Goal: Information Seeking & Learning: Find contact information

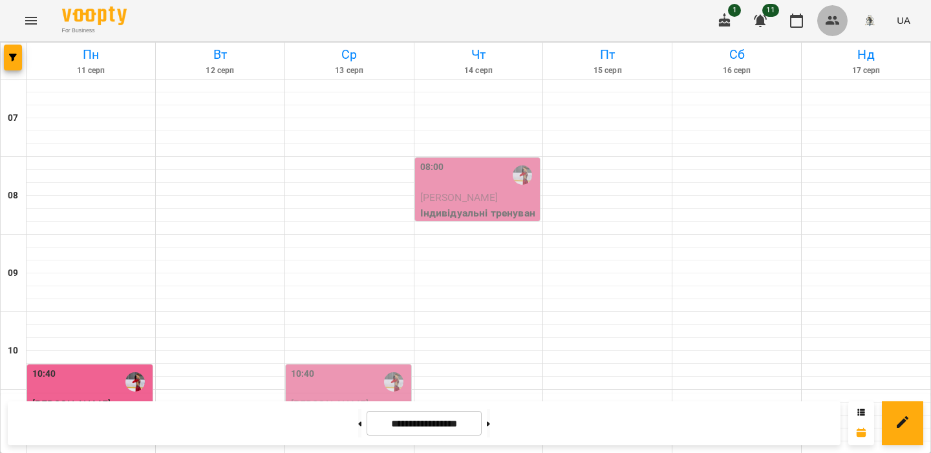
click at [821, 17] on button "button" at bounding box center [832, 20] width 31 height 31
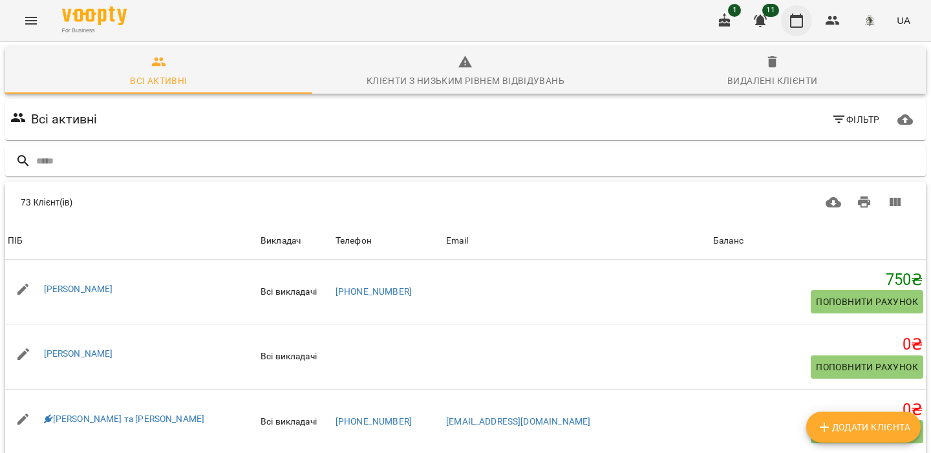
click at [797, 23] on icon "button" at bounding box center [796, 21] width 16 height 16
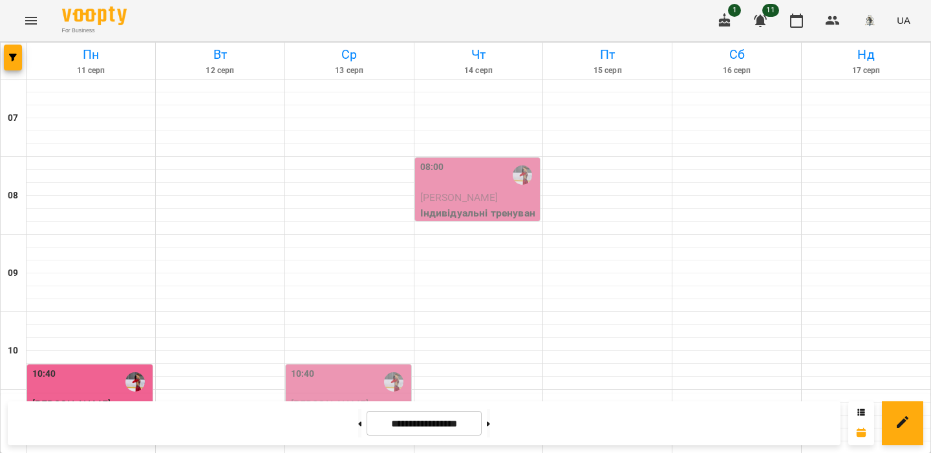
click at [481, 180] on div "08:00" at bounding box center [479, 175] width 118 height 30
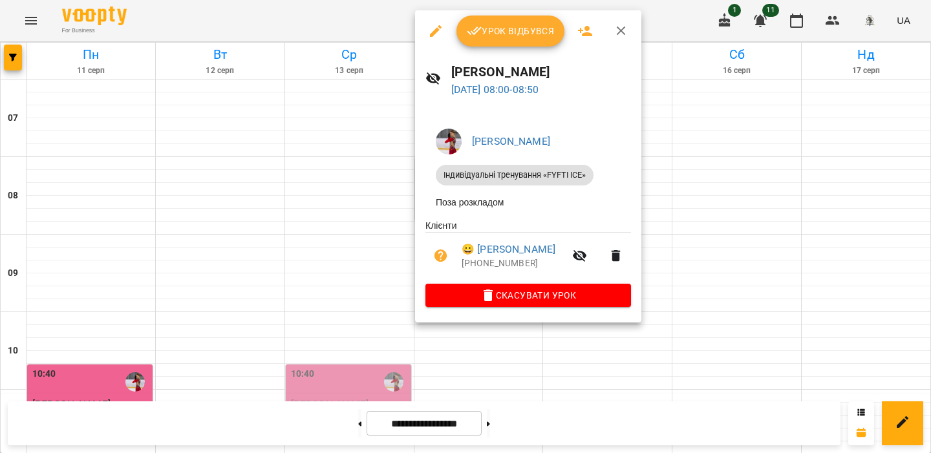
click at [434, 31] on icon "button" at bounding box center [436, 31] width 12 height 12
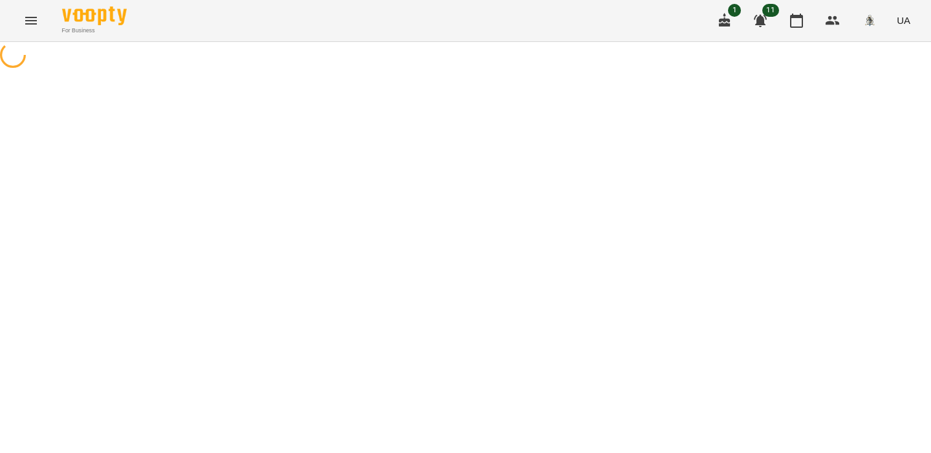
select select "**********"
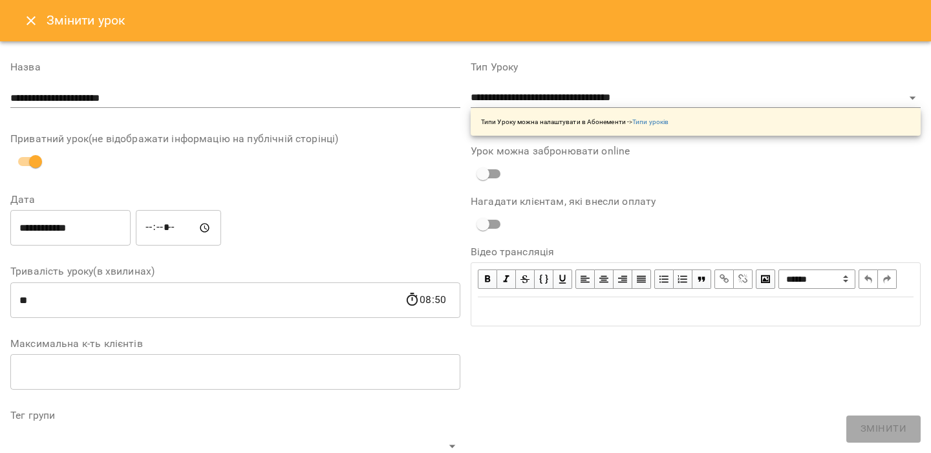
click at [39, 34] on div "Змінити урок" at bounding box center [465, 20] width 931 height 41
click at [32, 24] on icon "Close" at bounding box center [31, 21] width 16 height 16
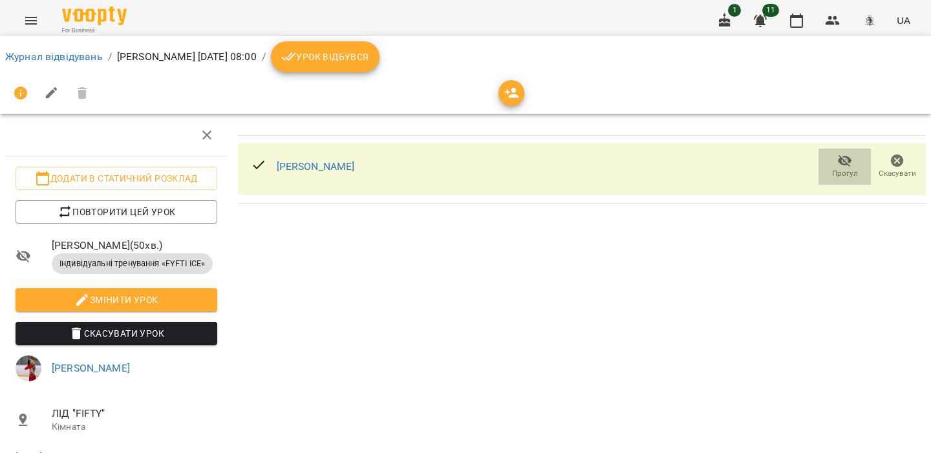
click at [842, 164] on icon "button" at bounding box center [845, 161] width 14 height 12
click at [798, 15] on icon "button" at bounding box center [796, 21] width 13 height 14
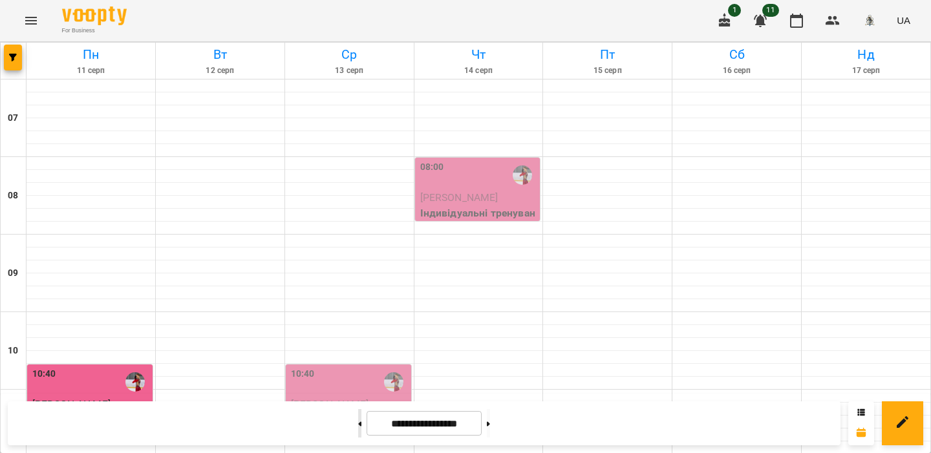
click at [358, 427] on button at bounding box center [359, 423] width 3 height 28
type input "**********"
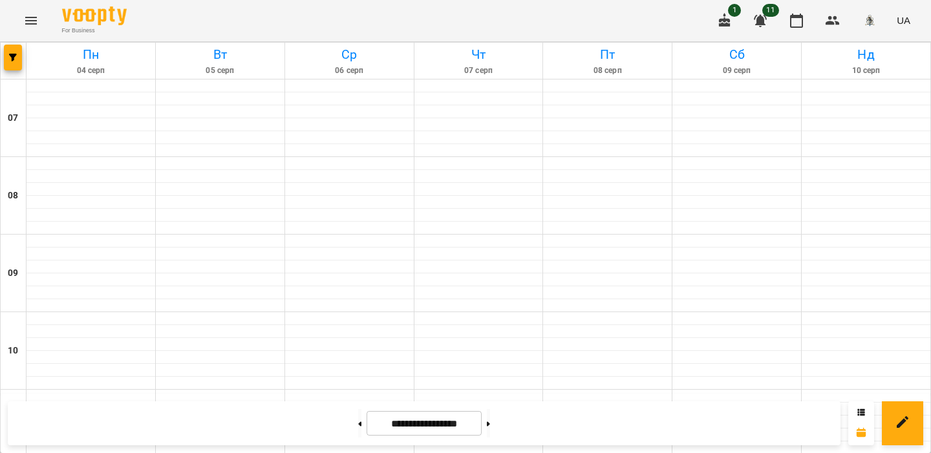
scroll to position [522, 0]
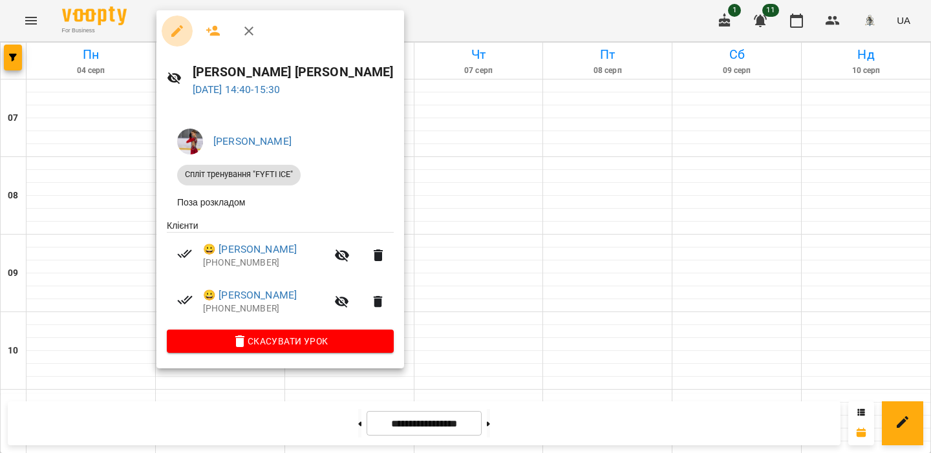
click at [169, 27] on button "button" at bounding box center [177, 31] width 31 height 31
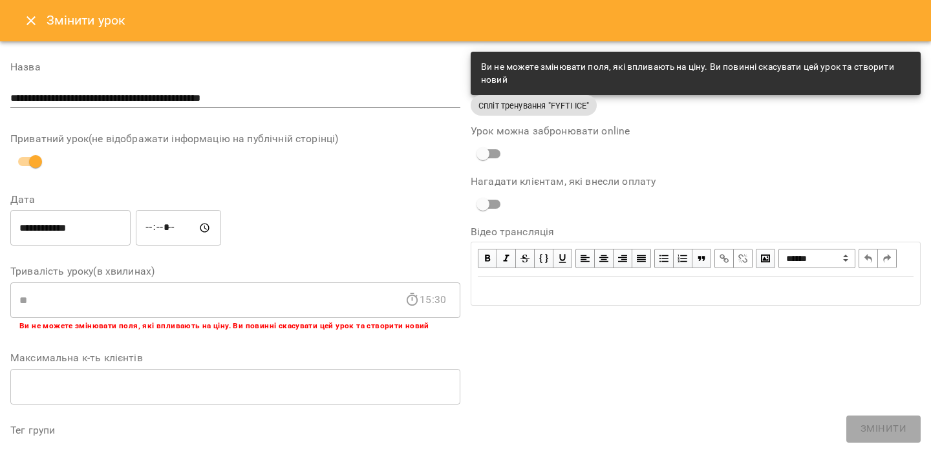
click at [30, 16] on icon "Close" at bounding box center [31, 21] width 16 height 16
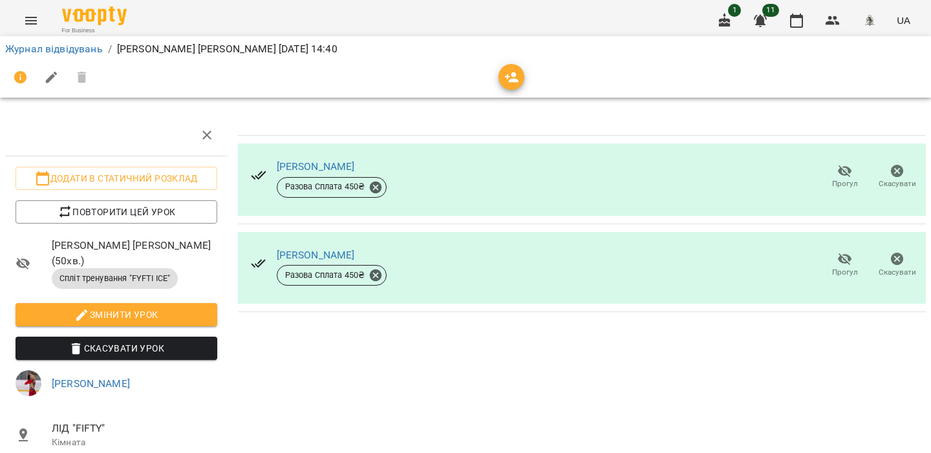
click at [836, 173] on span "Прогул" at bounding box center [844, 177] width 37 height 26
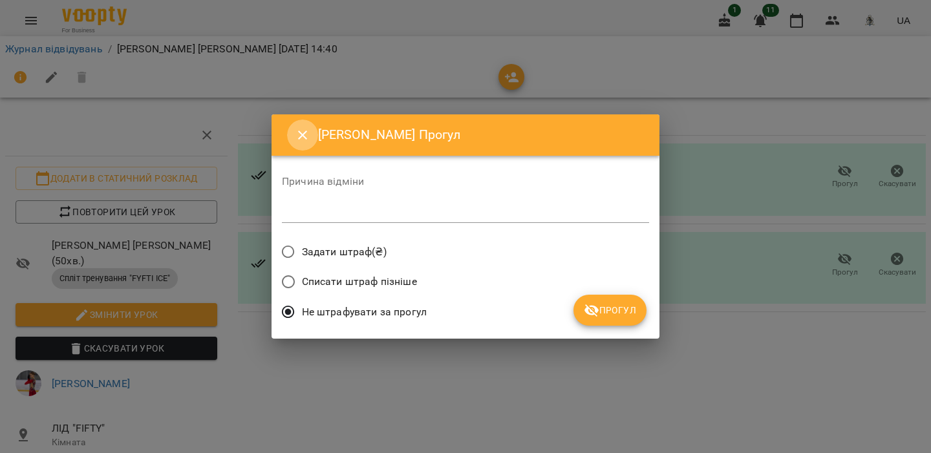
click at [308, 134] on icon "Close" at bounding box center [303, 135] width 16 height 16
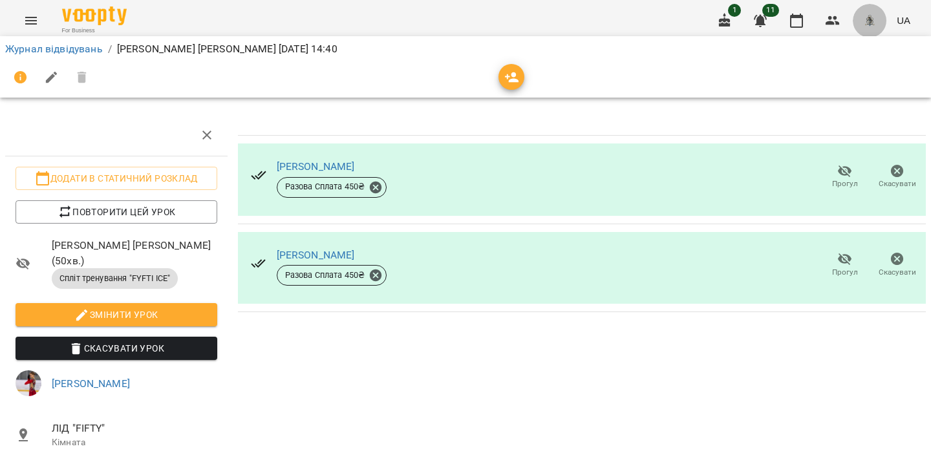
click at [877, 11] on button "button" at bounding box center [869, 21] width 34 height 34
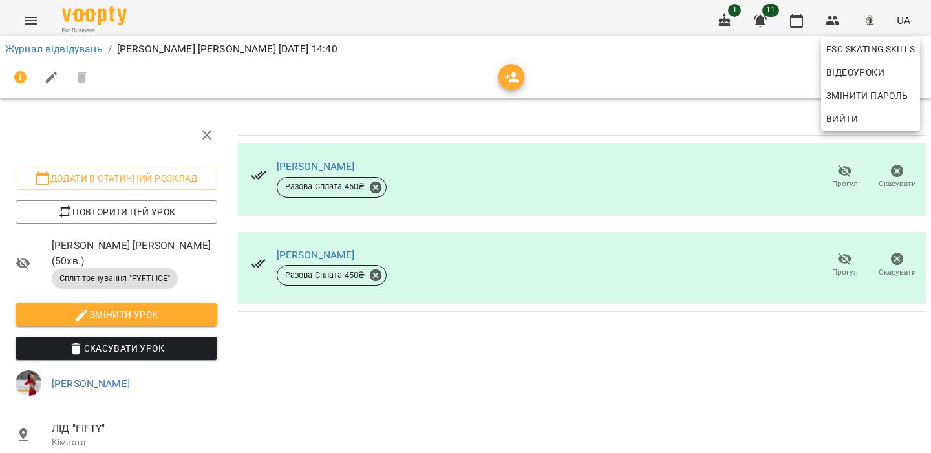
click at [865, 117] on span "Вийти" at bounding box center [870, 119] width 89 height 16
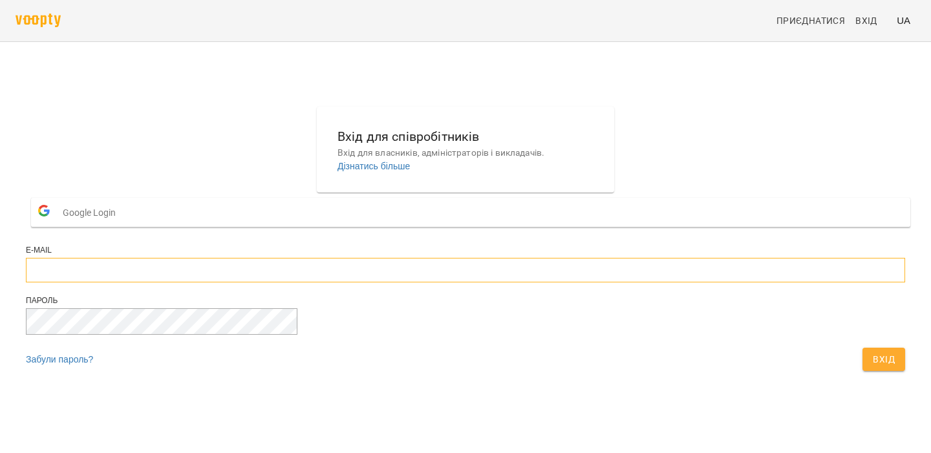
type input "**********"
click at [872, 367] on span "Вхід" at bounding box center [883, 360] width 22 height 16
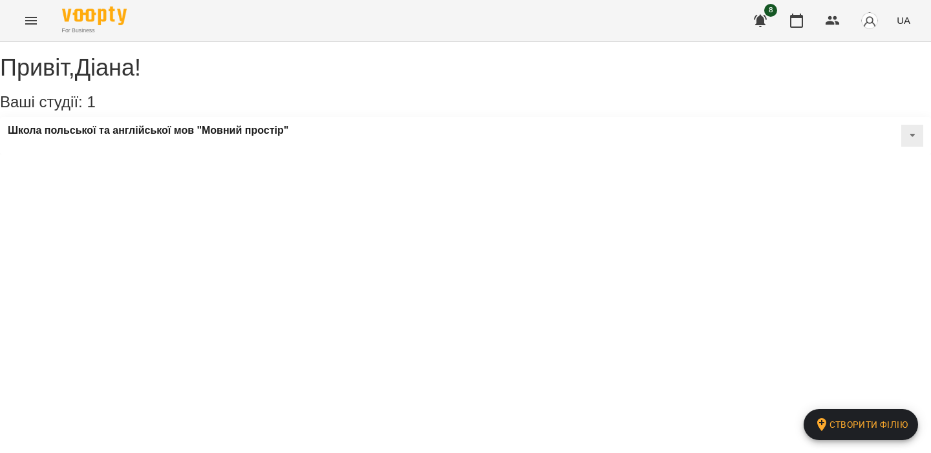
click at [32, 9] on button "Menu" at bounding box center [31, 20] width 31 height 31
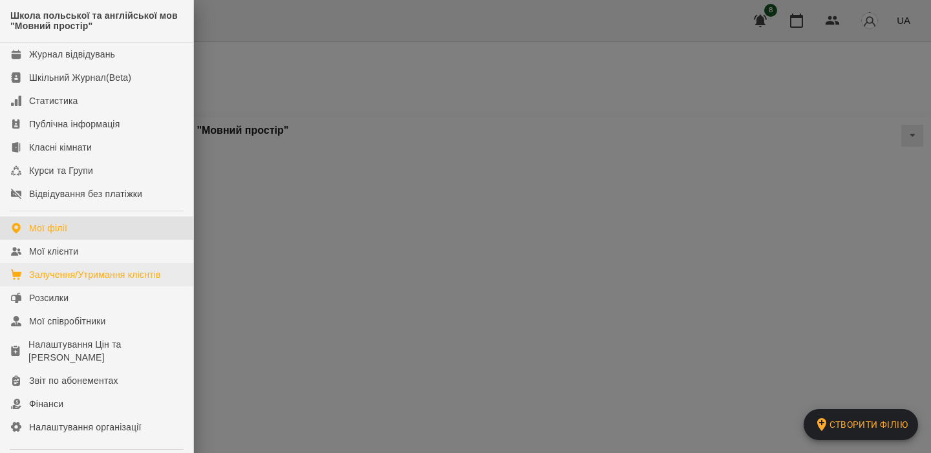
scroll to position [118, 0]
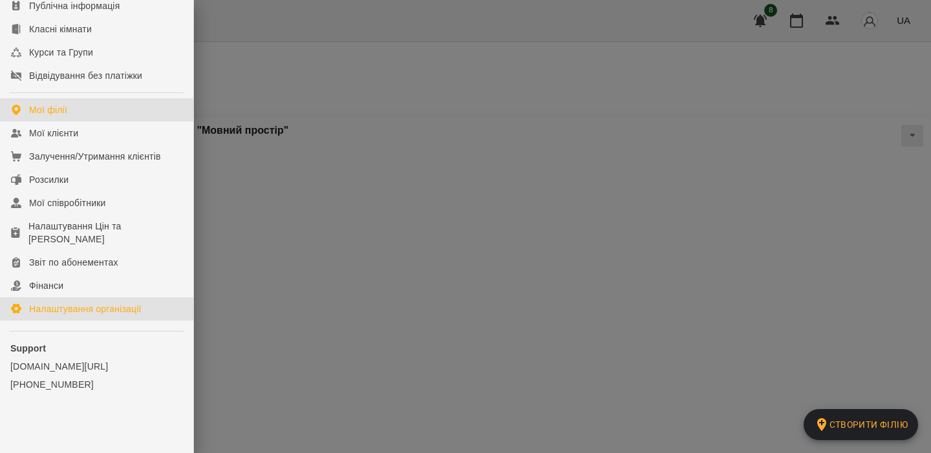
click at [67, 306] on div "Налаштування організації" at bounding box center [85, 308] width 112 height 13
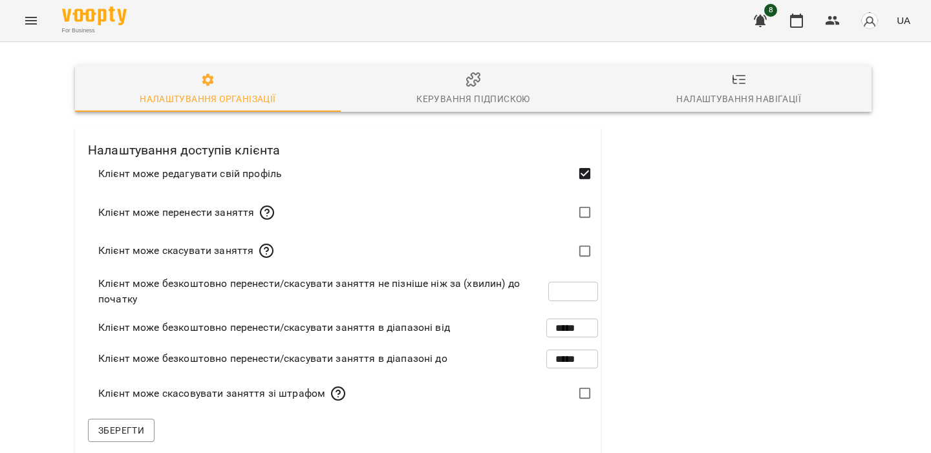
click at [523, 90] on span "Керування підпискою" at bounding box center [473, 89] width 250 height 35
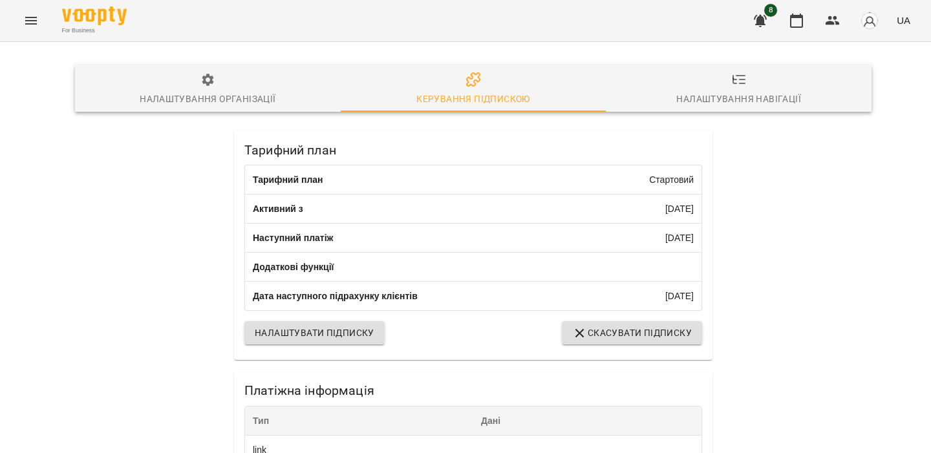
click at [868, 23] on img "button" at bounding box center [869, 21] width 18 height 18
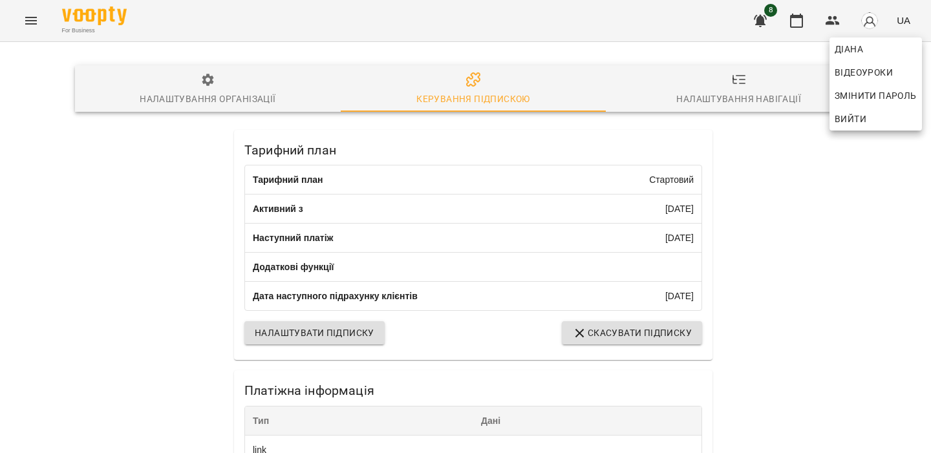
click at [858, 121] on span "Вийти" at bounding box center [850, 119] width 32 height 16
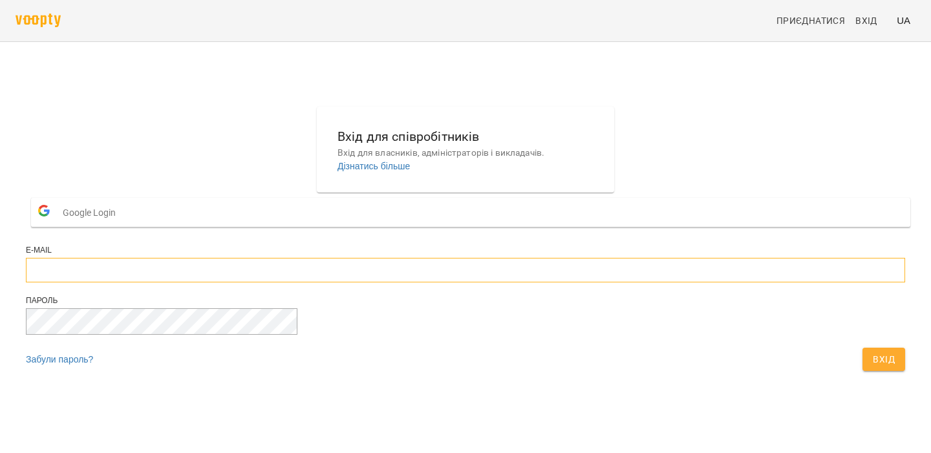
type input "**********"
click at [862, 371] on button "Вхід" at bounding box center [883, 359] width 43 height 23
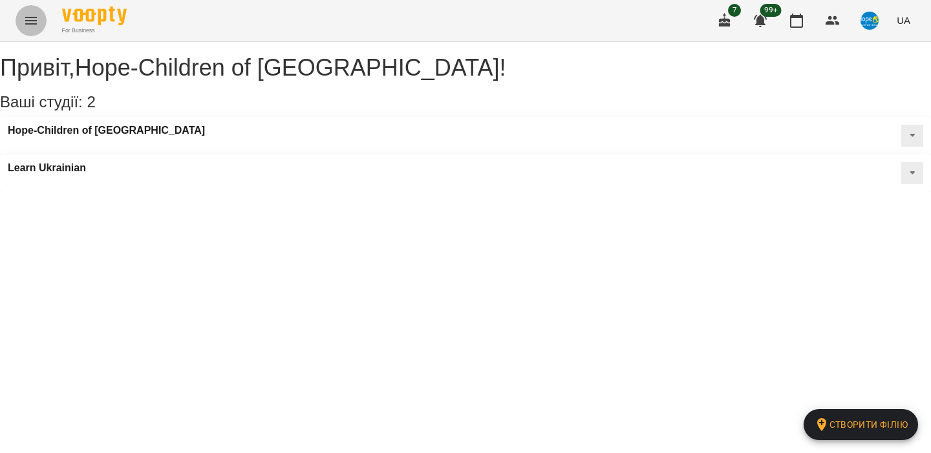
click at [21, 14] on button "Menu" at bounding box center [31, 20] width 31 height 31
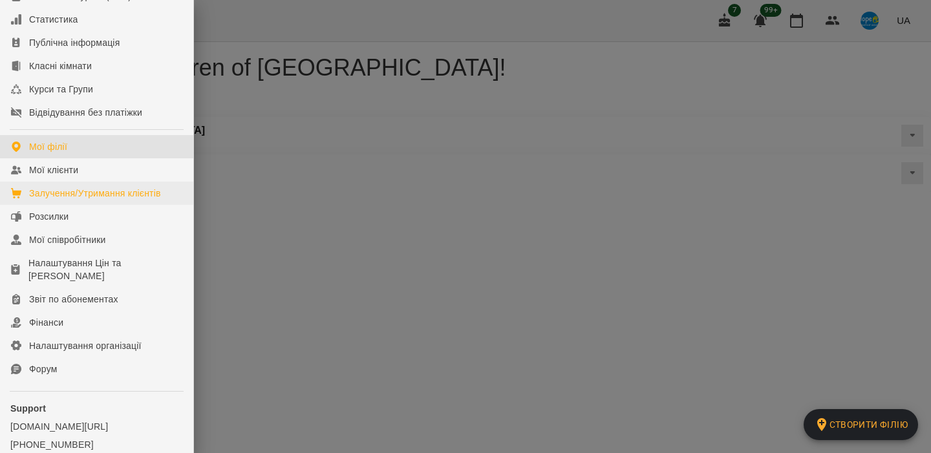
scroll to position [106, 0]
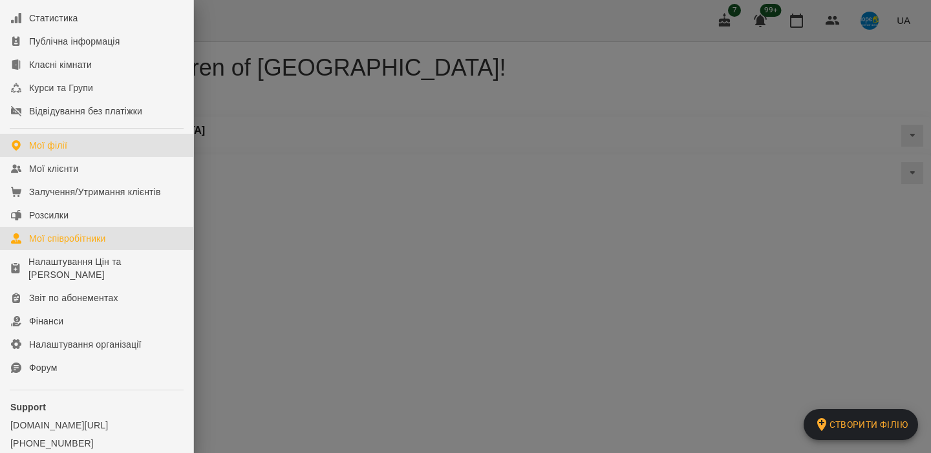
click at [122, 227] on link "Мої співробітники" at bounding box center [96, 238] width 193 height 23
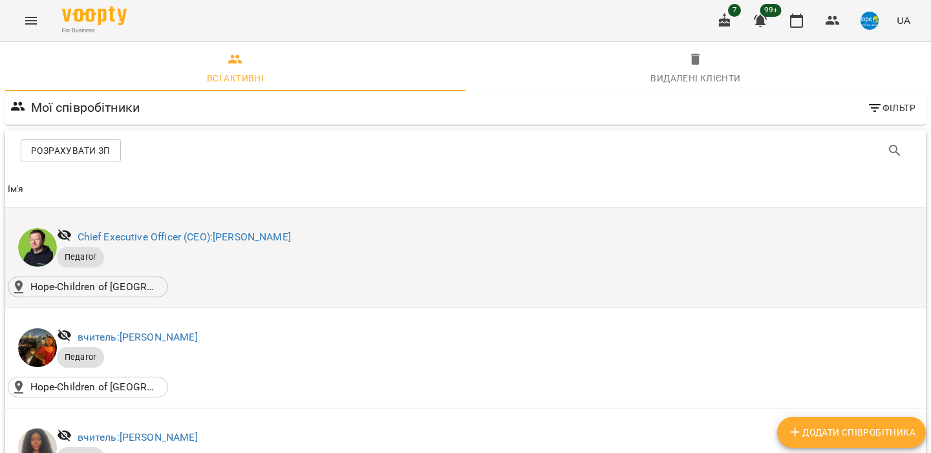
scroll to position [551, 0]
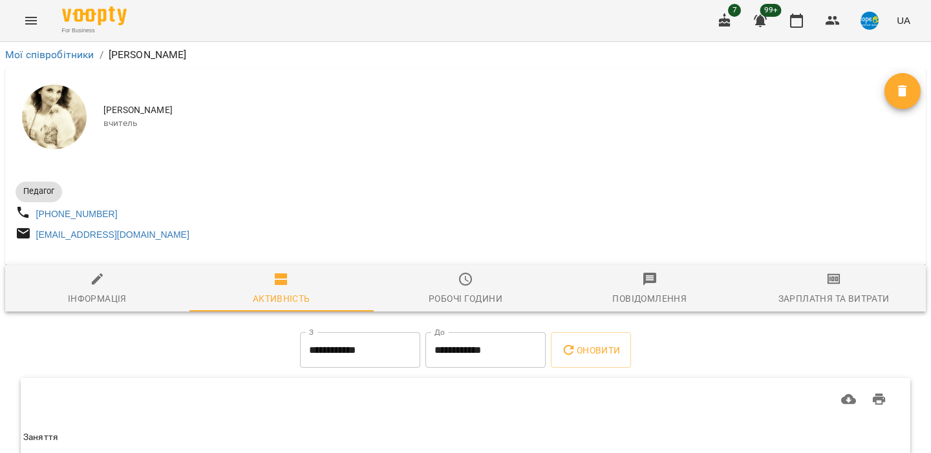
click at [105, 305] on div "Інформація" at bounding box center [97, 299] width 59 height 16
select select "**"
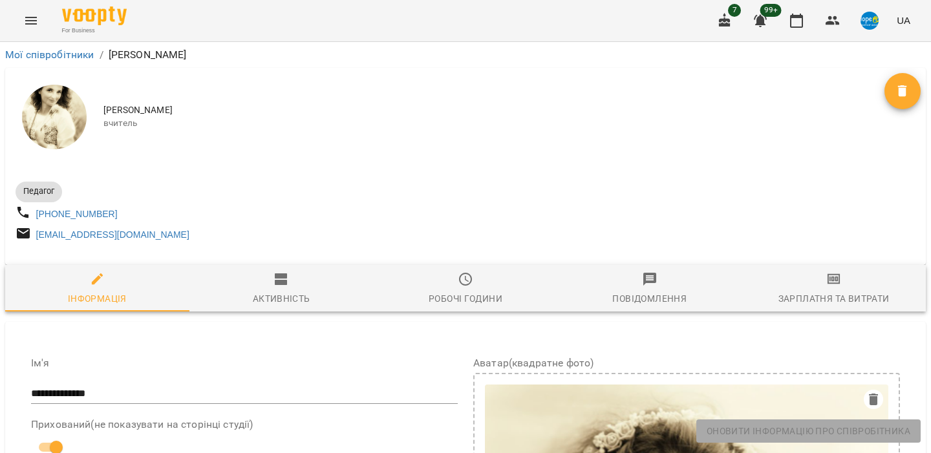
click at [111, 287] on span "Інформація" at bounding box center [97, 288] width 169 height 35
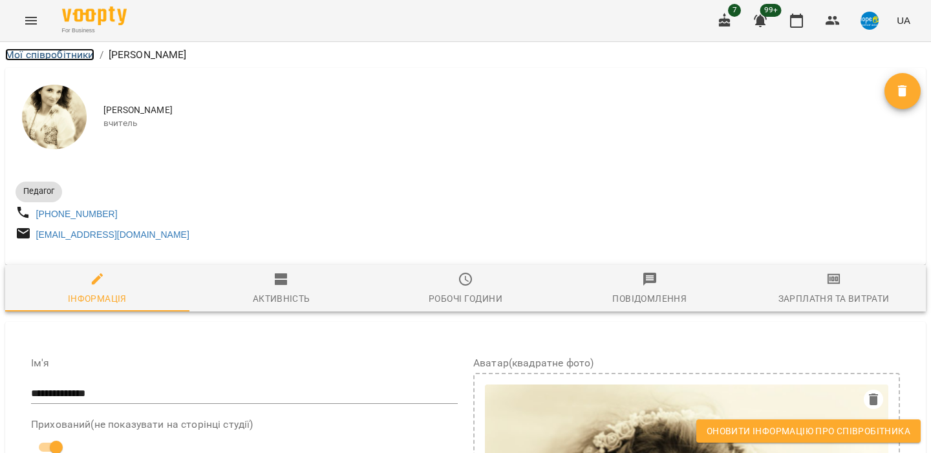
click at [44, 50] on link "Мої співробітники" at bounding box center [49, 54] width 89 height 12
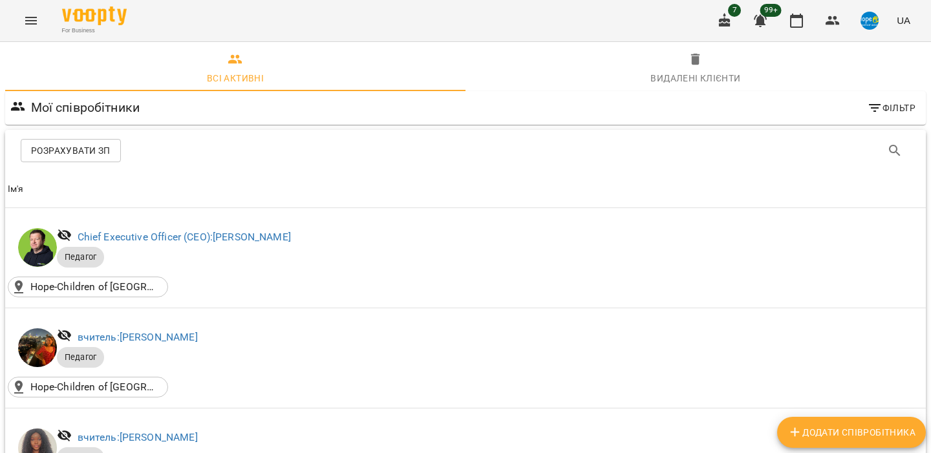
scroll to position [1454, 0]
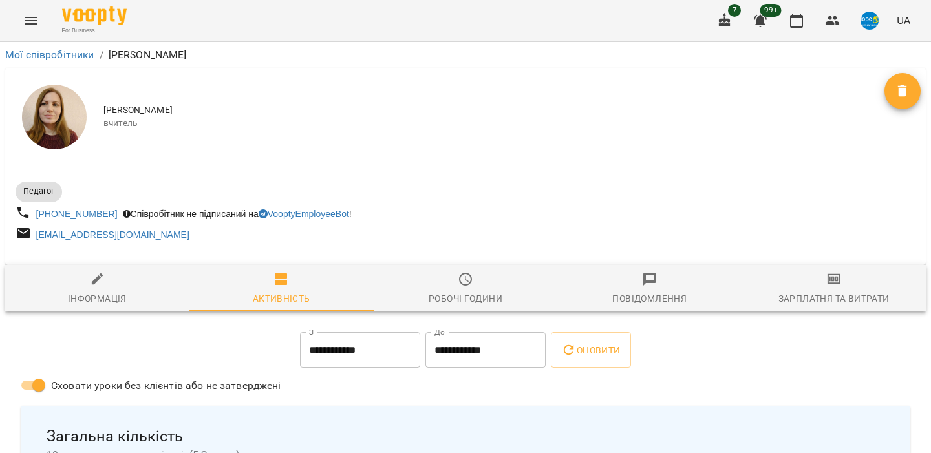
click at [133, 277] on span "Інформація" at bounding box center [97, 288] width 169 height 35
select select "**"
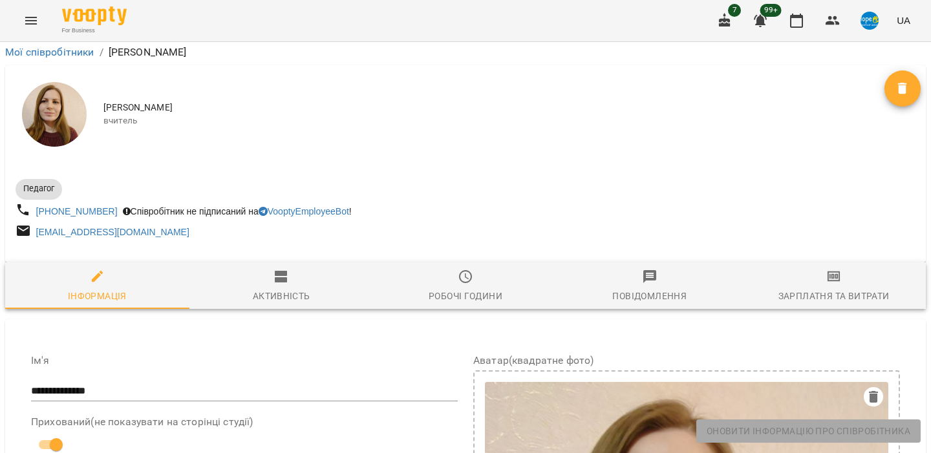
scroll to position [761, 0]
click at [872, 24] on img "button" at bounding box center [869, 21] width 18 height 18
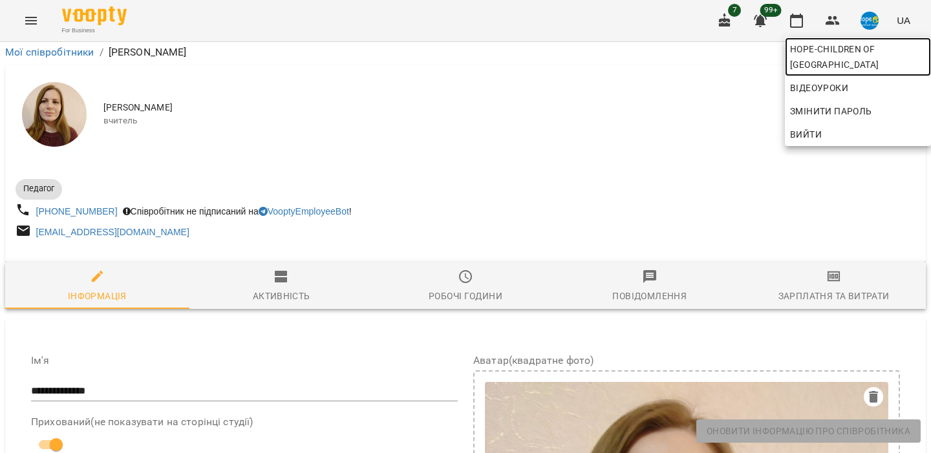
click at [852, 44] on span "Hope-Children of [GEOGRAPHIC_DATA]" at bounding box center [858, 56] width 136 height 31
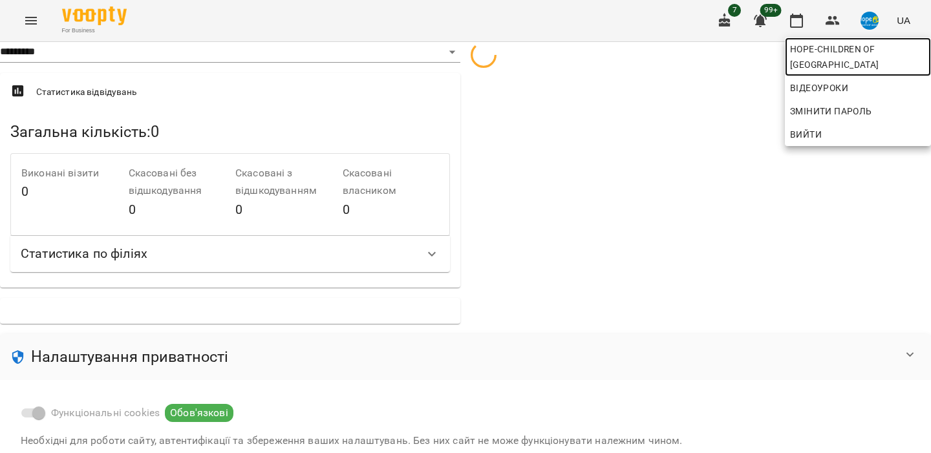
scroll to position [245, 0]
select select "**"
select select "**********"
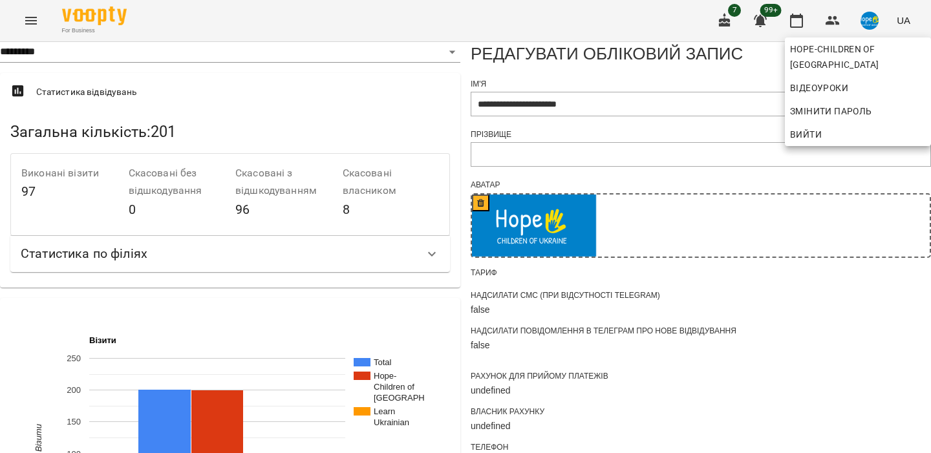
click at [488, 193] on div at bounding box center [465, 226] width 931 height 453
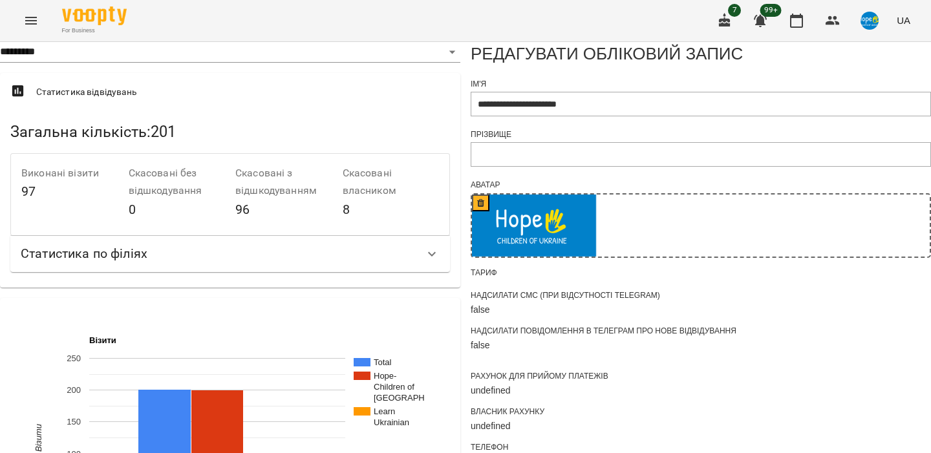
scroll to position [902, 0]
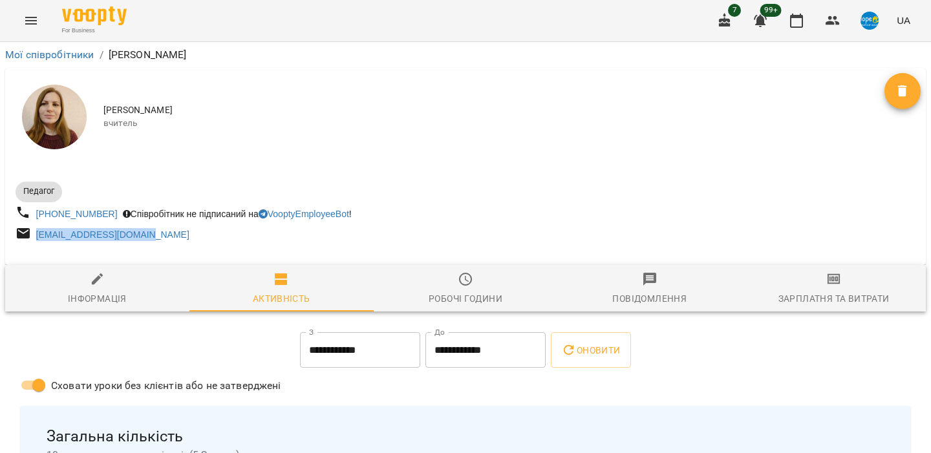
drag, startPoint x: 169, startPoint y: 232, endPoint x: 34, endPoint y: 235, distance: 134.5
click at [34, 235] on div "[EMAIL_ADDRESS][DOMAIN_NAME]" at bounding box center [239, 235] width 452 height 24
copy link "[EMAIL_ADDRESS][DOMAIN_NAME]"
